Goal: Transaction & Acquisition: Purchase product/service

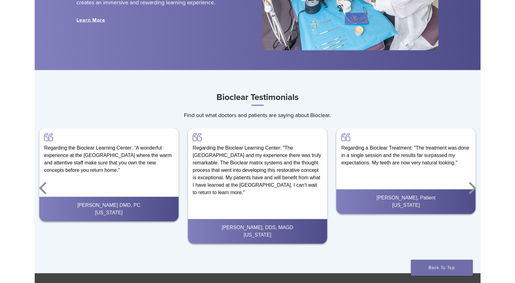
scroll to position [1143, 0]
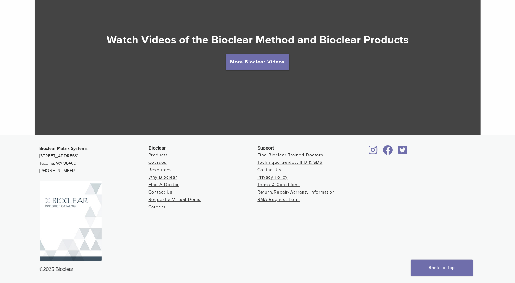
click at [386, 151] on icon at bounding box center [387, 150] width 10 height 10
click at [403, 153] on icon at bounding box center [402, 150] width 9 height 10
click at [405, 153] on icon at bounding box center [402, 150] width 9 height 10
click at [371, 153] on icon at bounding box center [372, 150] width 9 height 10
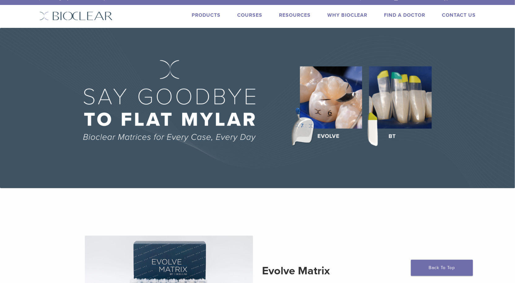
scroll to position [0, 0]
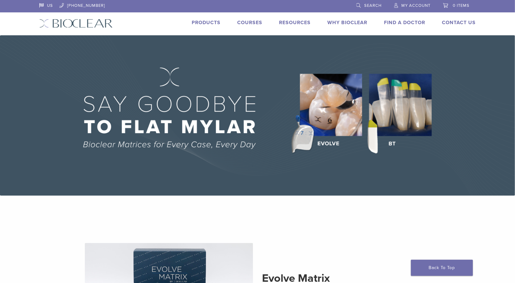
click at [210, 23] on link "Products" at bounding box center [206, 22] width 29 height 6
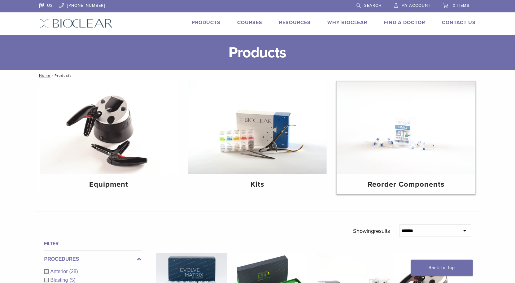
click at [365, 165] on img at bounding box center [405, 127] width 139 height 93
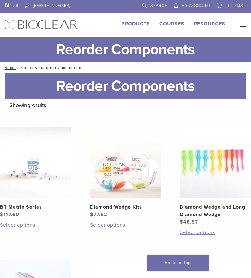
click at [28, 69] on link "Products" at bounding box center [28, 68] width 17 height 4
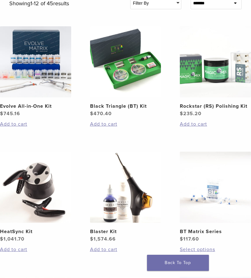
scroll to position [308, 0]
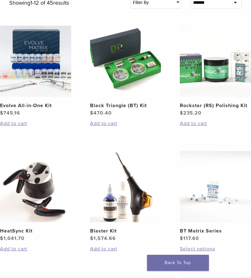
click at [218, 104] on h2 "Rockstar (RS) Polishing Kit" at bounding box center [215, 105] width 71 height 7
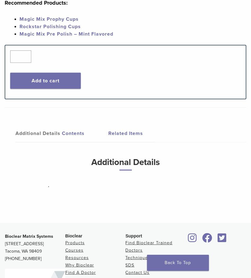
scroll to position [291, 0]
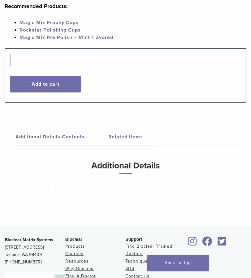
click at [73, 138] on link "Contents" at bounding box center [85, 136] width 46 height 17
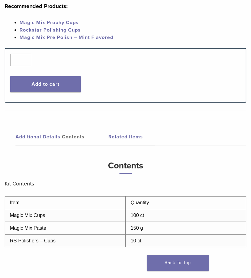
click at [128, 138] on link "Related Items" at bounding box center [131, 136] width 46 height 17
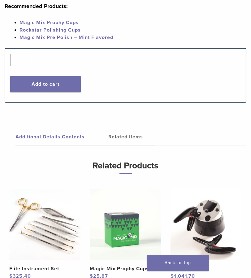
click at [64, 136] on link "Contents" at bounding box center [85, 136] width 46 height 17
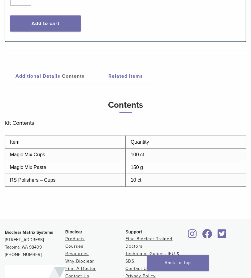
scroll to position [352, 0]
click at [133, 78] on link "Related Items" at bounding box center [131, 75] width 46 height 17
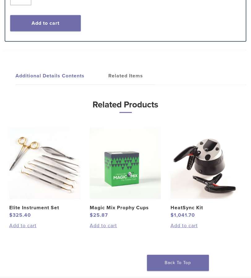
click at [67, 76] on link "Contents" at bounding box center [85, 75] width 46 height 17
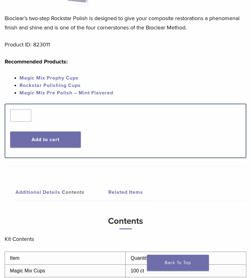
scroll to position [0, 0]
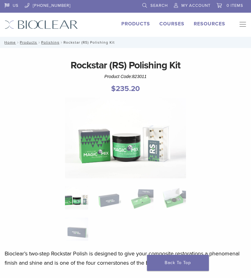
click at [242, 24] on button "Primary Navigation" at bounding box center [241, 24] width 12 height 9
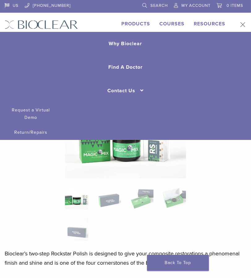
click at [134, 24] on link "Products" at bounding box center [135, 24] width 29 height 6
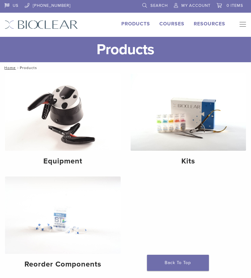
scroll to position [26, 0]
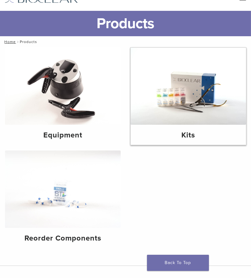
click at [156, 118] on img at bounding box center [189, 86] width 116 height 77
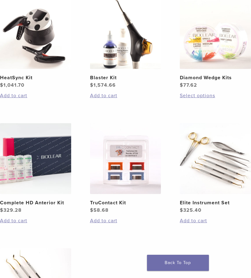
scroll to position [274, 0]
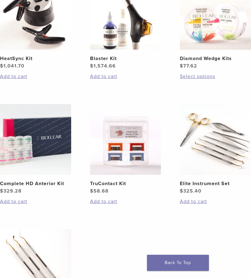
click at [25, 165] on img at bounding box center [35, 139] width 71 height 71
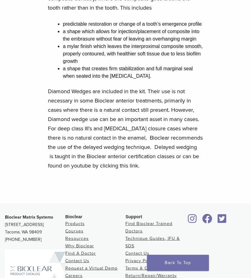
scroll to position [505, 0]
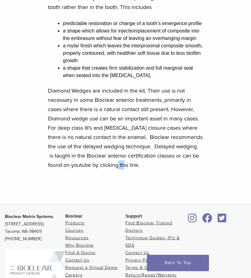
drag, startPoint x: 129, startPoint y: 173, endPoint x: 137, endPoint y: 173, distance: 7.4
click at [137, 170] on p "Diamond Wedges are included in the kit. Their use is not necessary in some Bioc…" at bounding box center [125, 128] width 155 height 84
drag, startPoint x: 142, startPoint y: 173, endPoint x: 115, endPoint y: 172, distance: 27.2
click at [115, 170] on p "Diamond Wedges are included in the kit. Their use is not necessary in some Bioc…" at bounding box center [125, 128] width 155 height 84
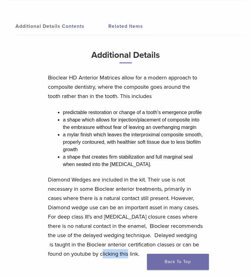
scroll to position [0, 0]
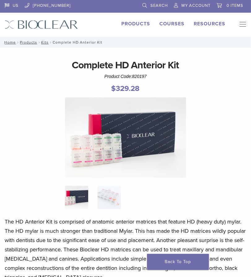
click at [138, 24] on link "Products" at bounding box center [135, 24] width 29 height 6
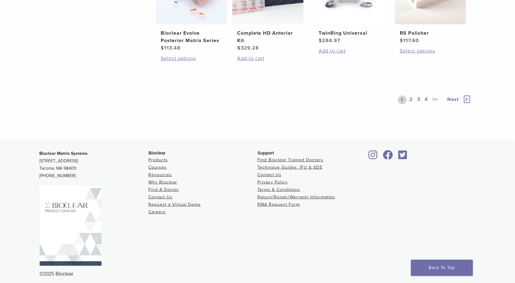
scroll to position [549, 0]
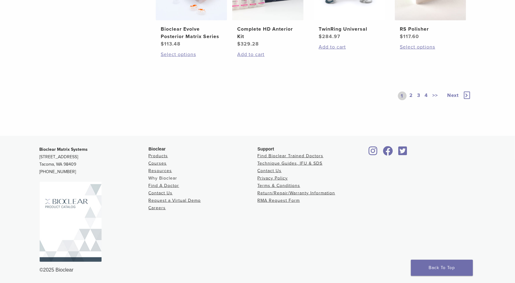
click at [165, 178] on link "Why Bioclear" at bounding box center [163, 177] width 29 height 5
click at [189, 222] on div "Bioclear Products Courses Resources Why Bioclear Find A Doctor Contact Us Reque…" at bounding box center [203, 206] width 109 height 121
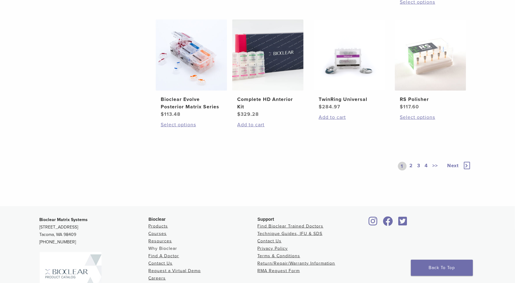
scroll to position [0, 0]
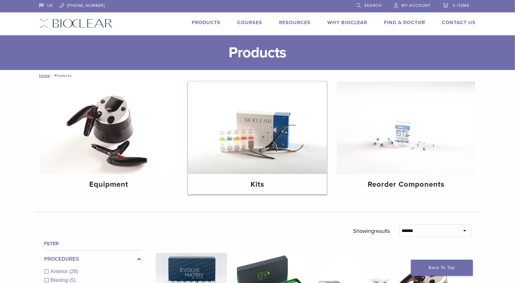
click at [254, 137] on img at bounding box center [257, 127] width 139 height 93
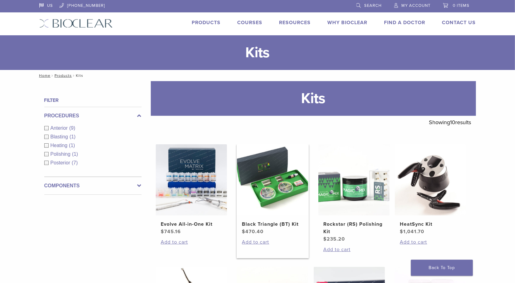
click at [280, 169] on img at bounding box center [272, 179] width 71 height 71
